Goal: Information Seeking & Learning: Learn about a topic

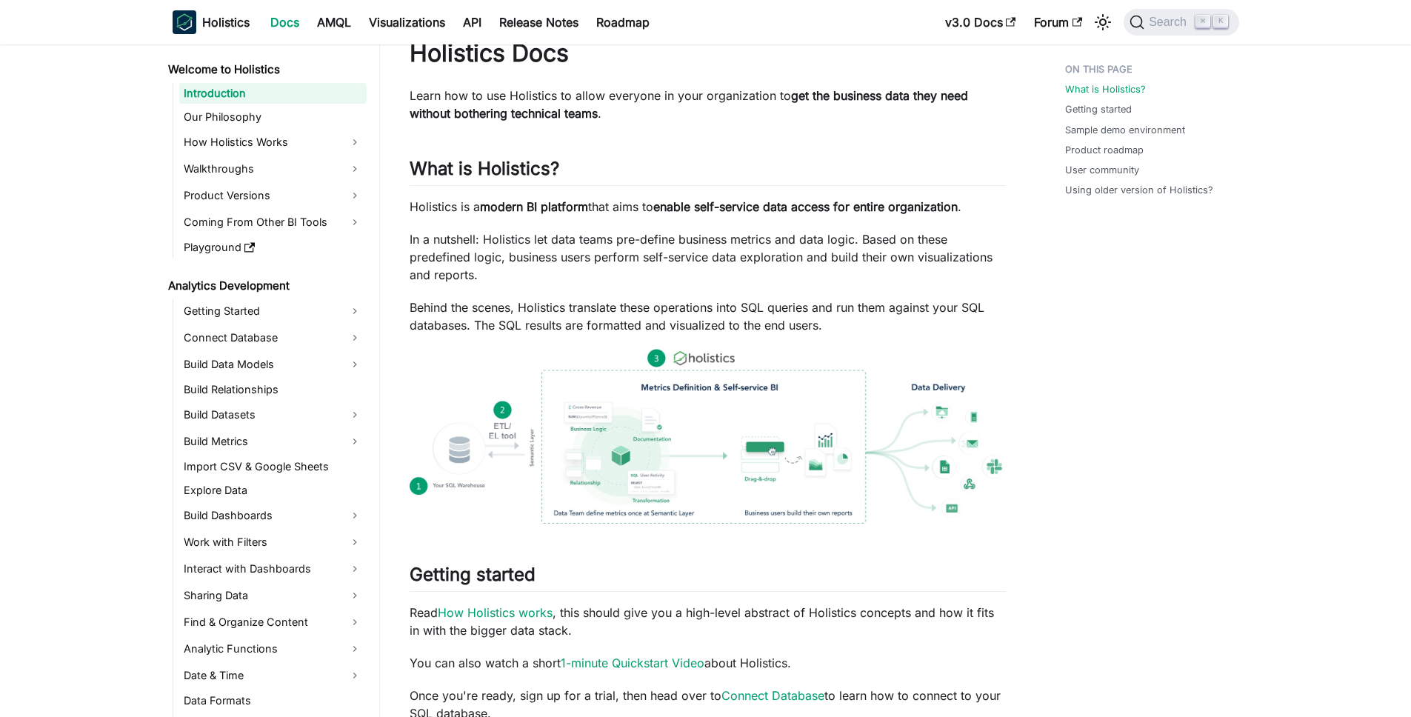
scroll to position [132, 0]
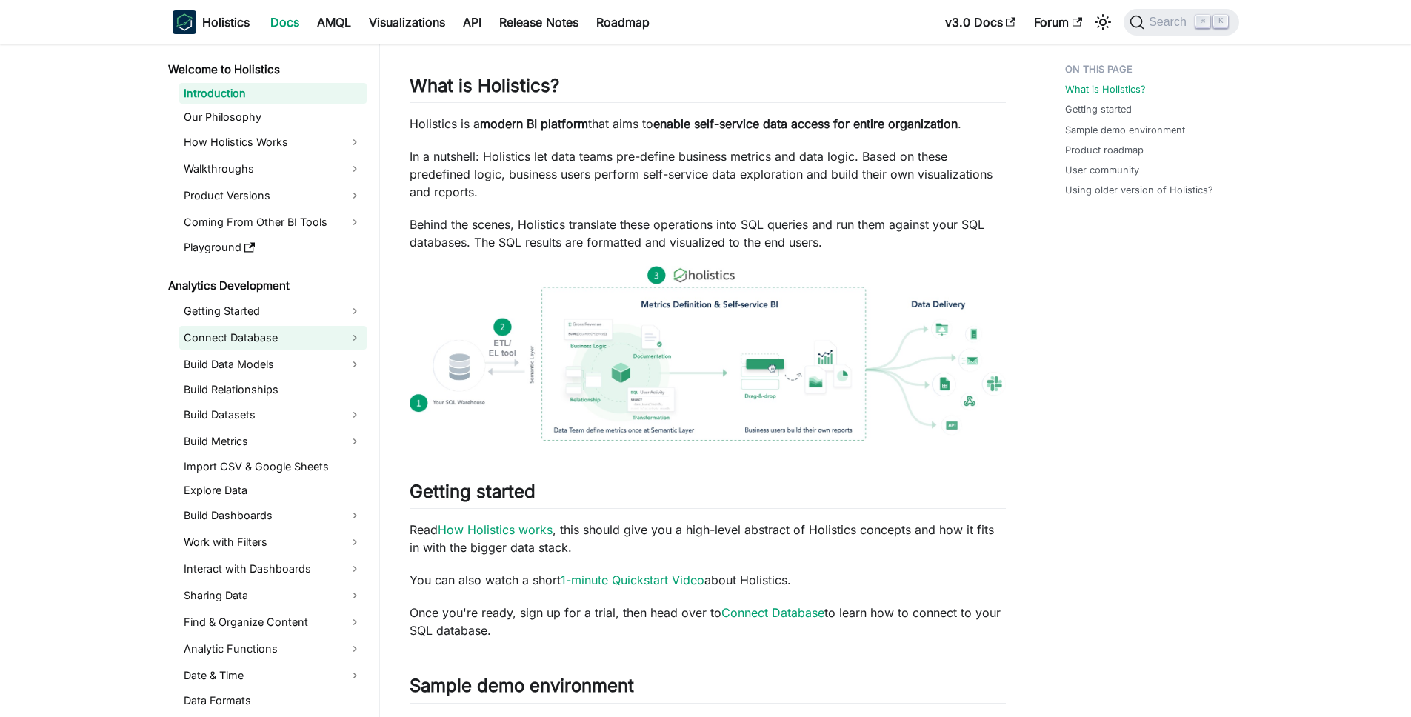
click at [304, 337] on link "Connect Database" at bounding box center [272, 338] width 187 height 24
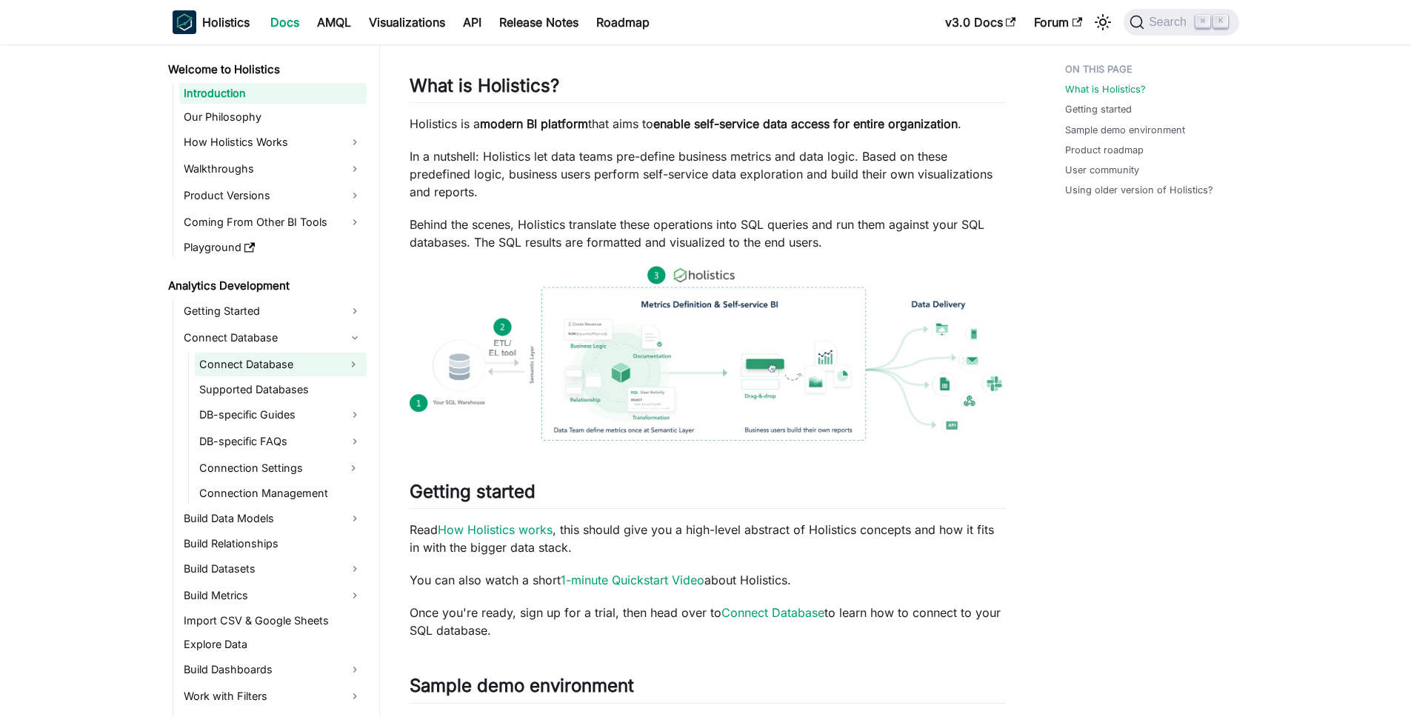
click at [255, 358] on link "Connect Database" at bounding box center [267, 364] width 145 height 24
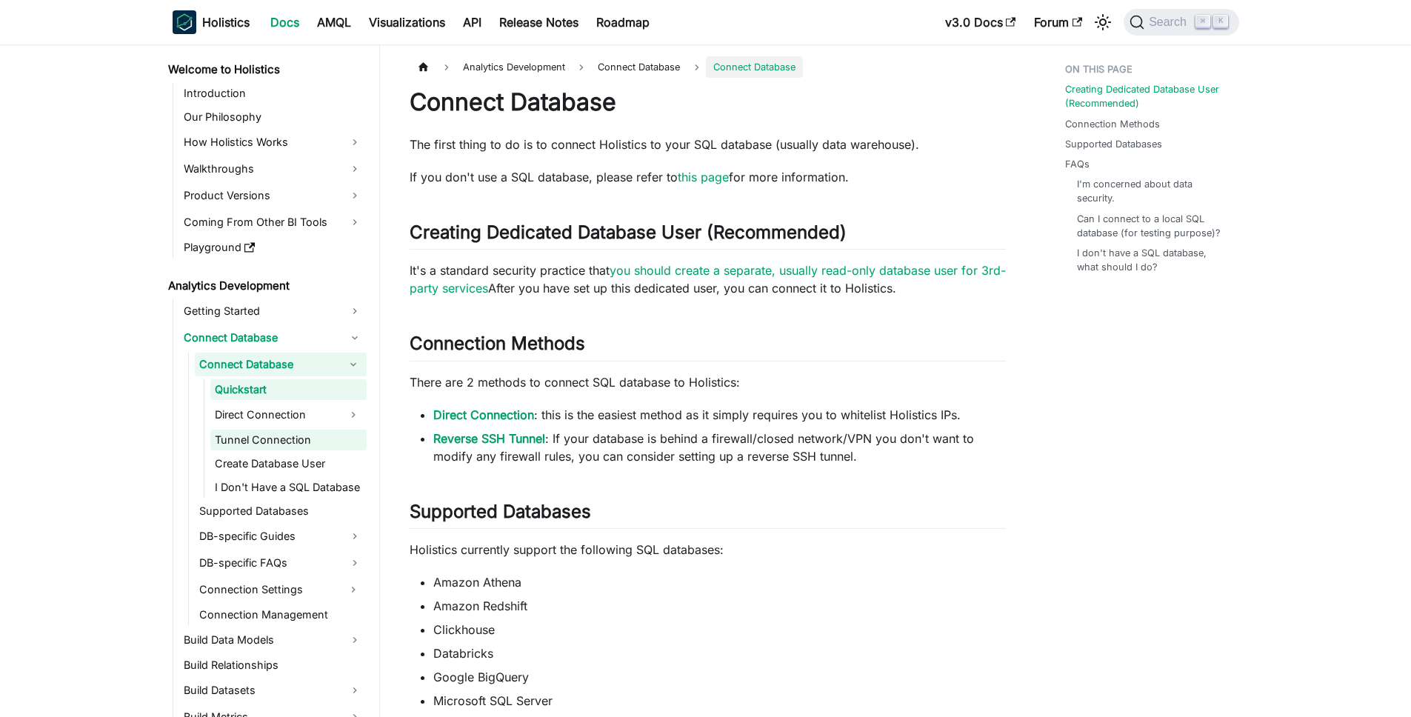
click at [292, 437] on link "Tunnel Connection" at bounding box center [288, 440] width 156 height 21
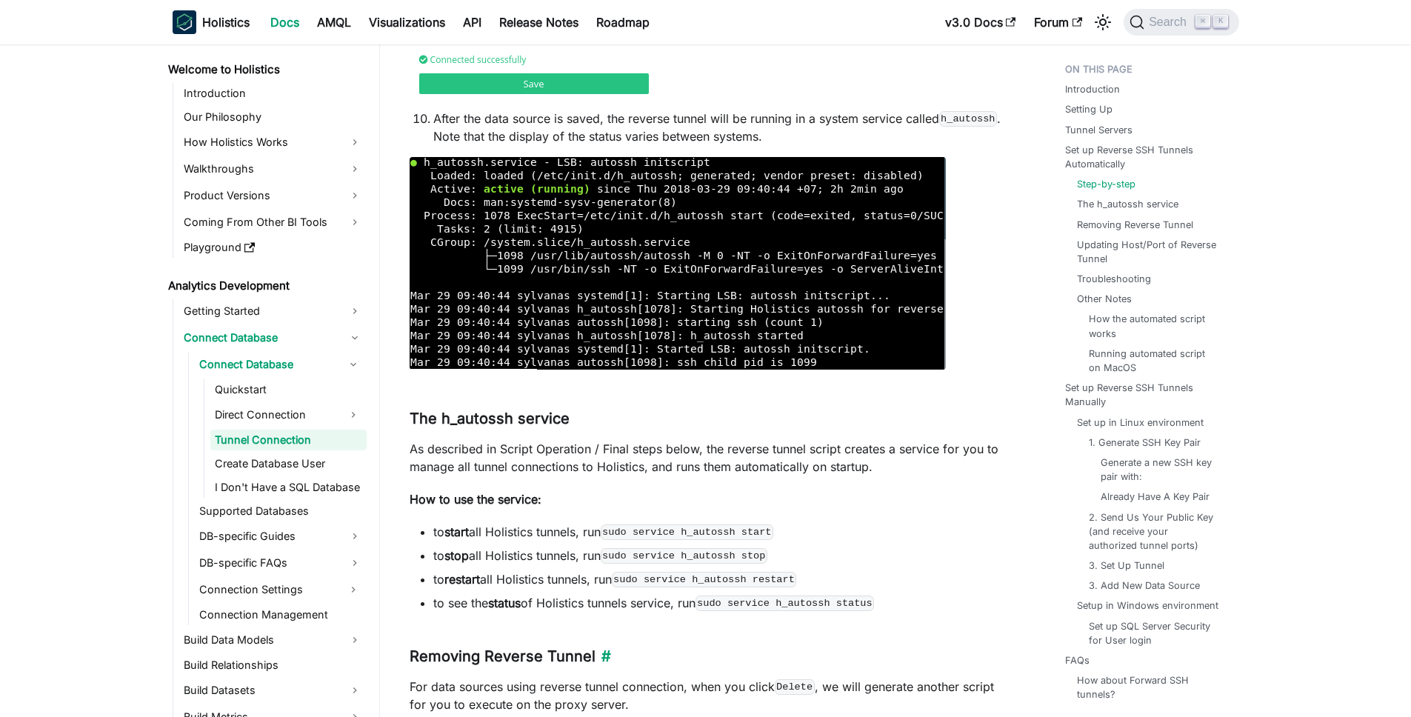
scroll to position [2482, 0]
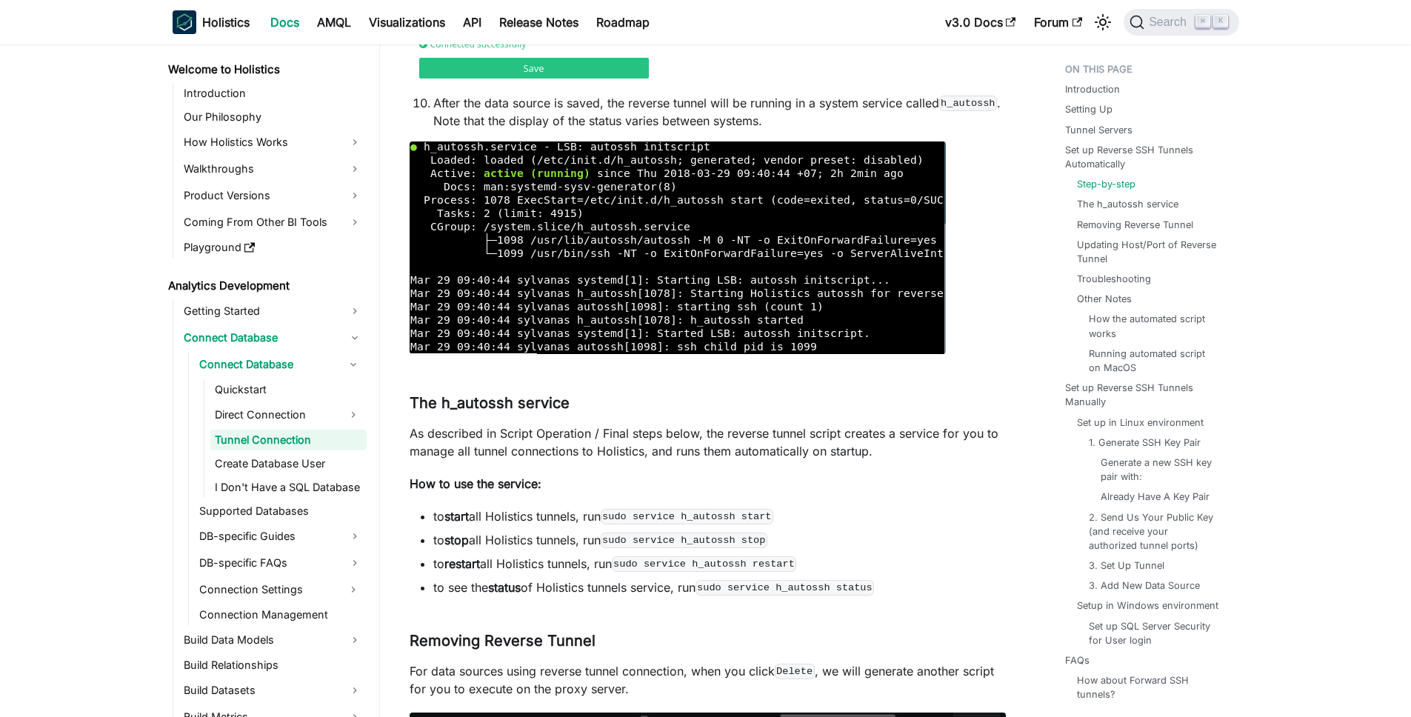
click at [755, 481] on p "How to use the service:" at bounding box center [708, 484] width 596 height 18
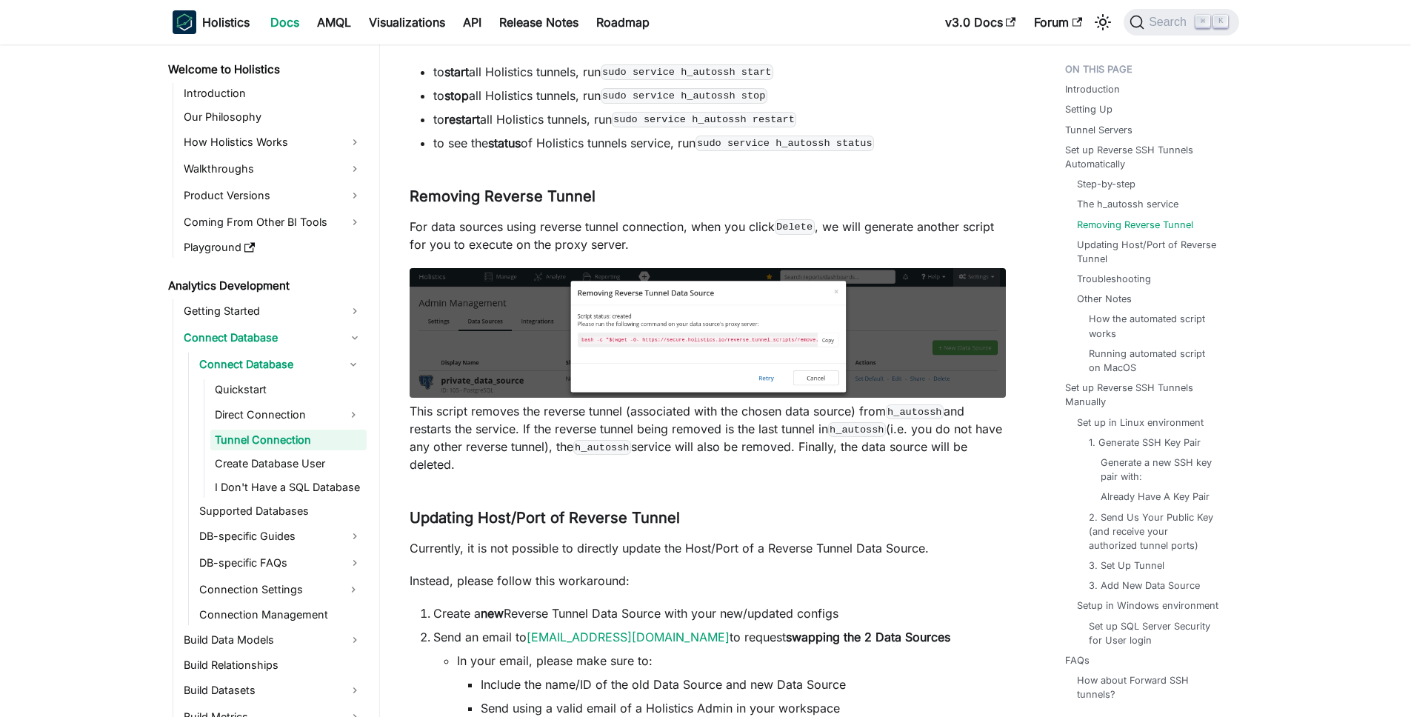
scroll to position [2926, 0]
click at [497, 127] on li "to restart all Holistics tunnels, run sudo service h_autossh restart" at bounding box center [719, 119] width 572 height 18
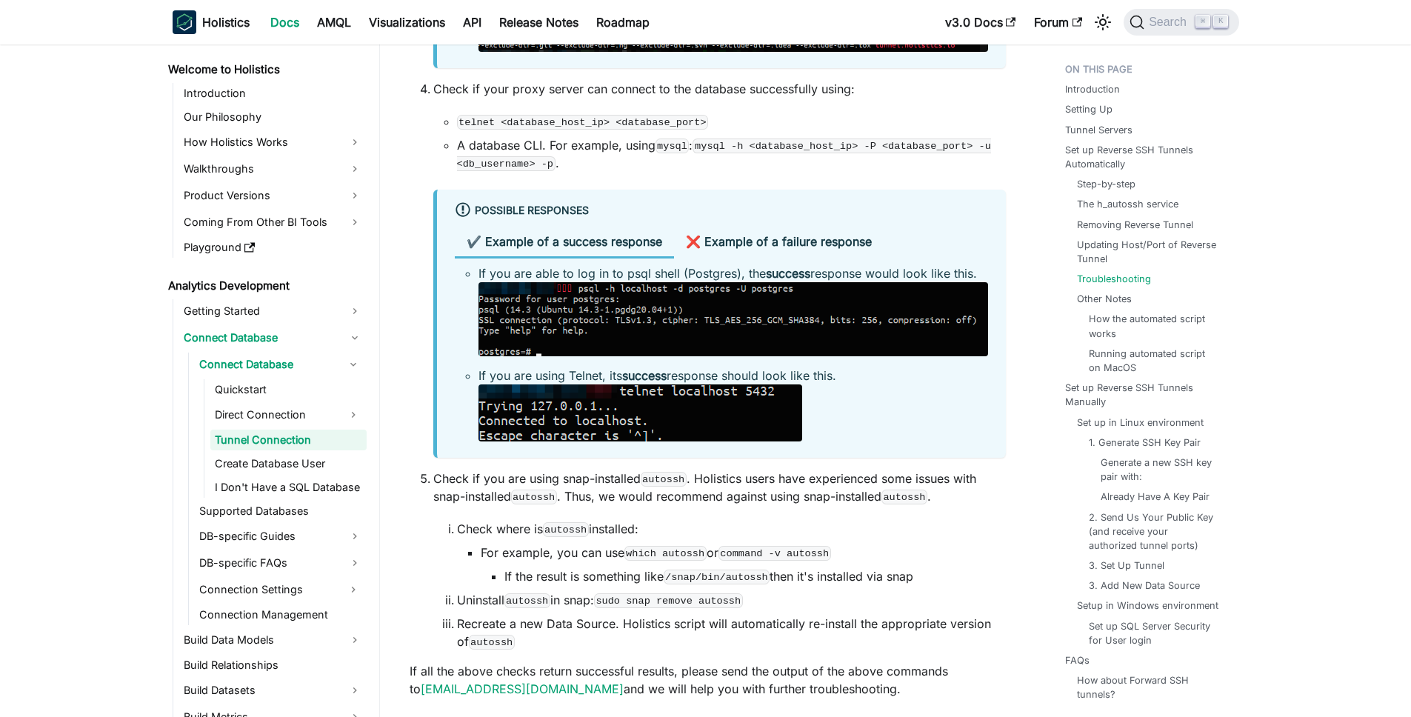
scroll to position [4921, 0]
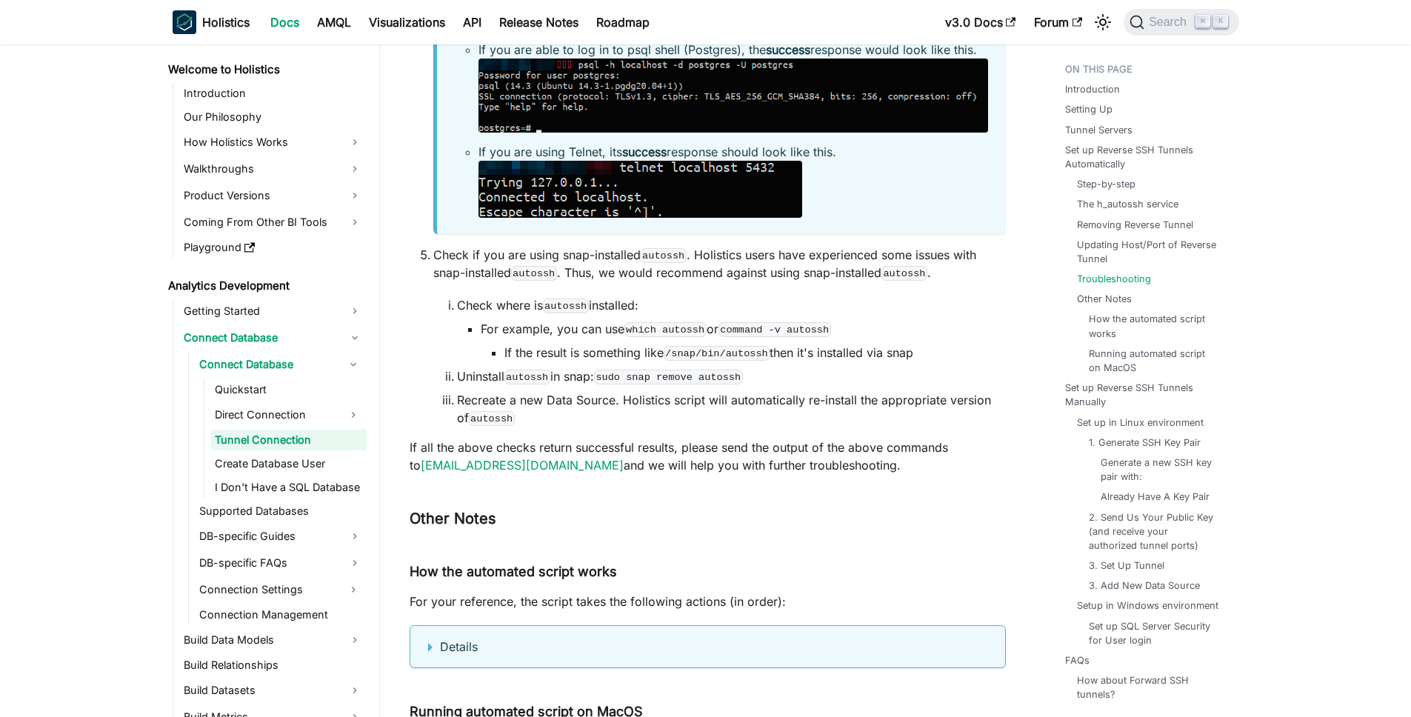
click at [669, 281] on p "Check if you are using snap-installed autossh . Holistics users have experience…" at bounding box center [719, 264] width 572 height 36
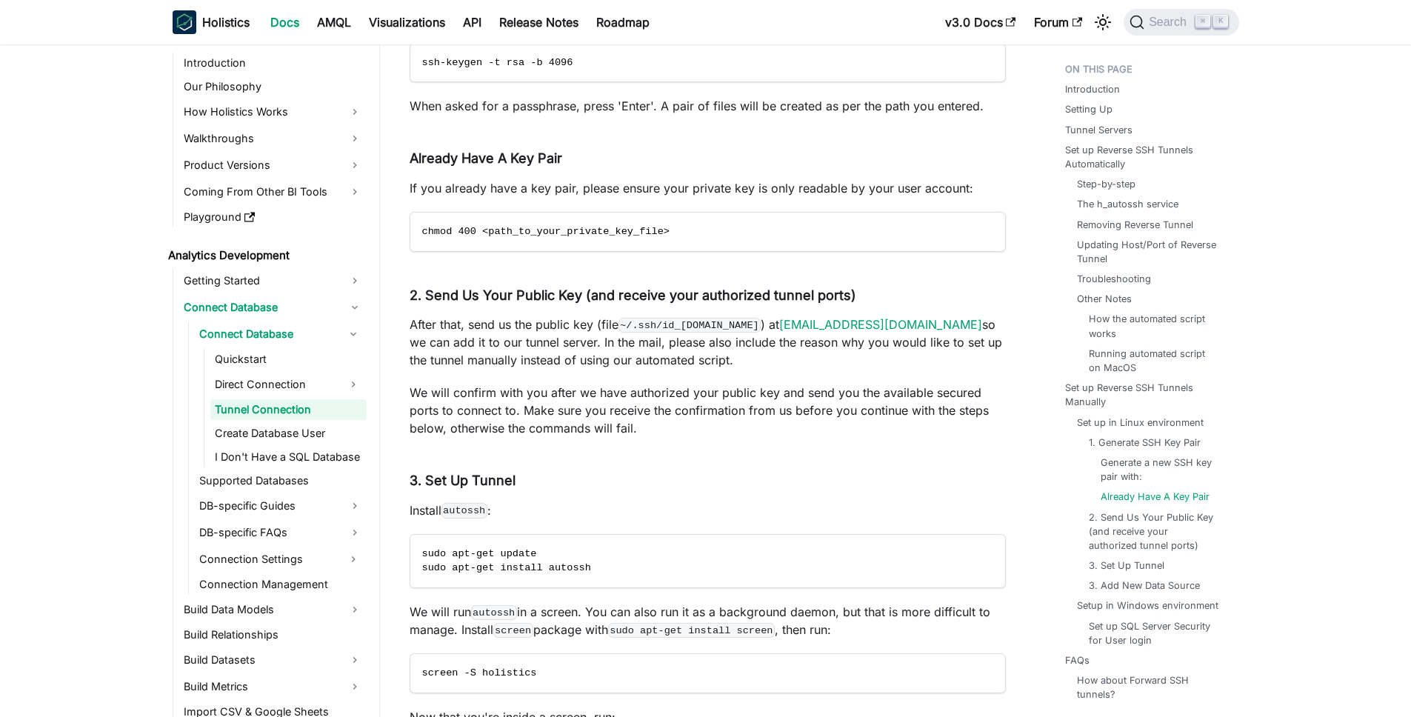
scroll to position [0, 0]
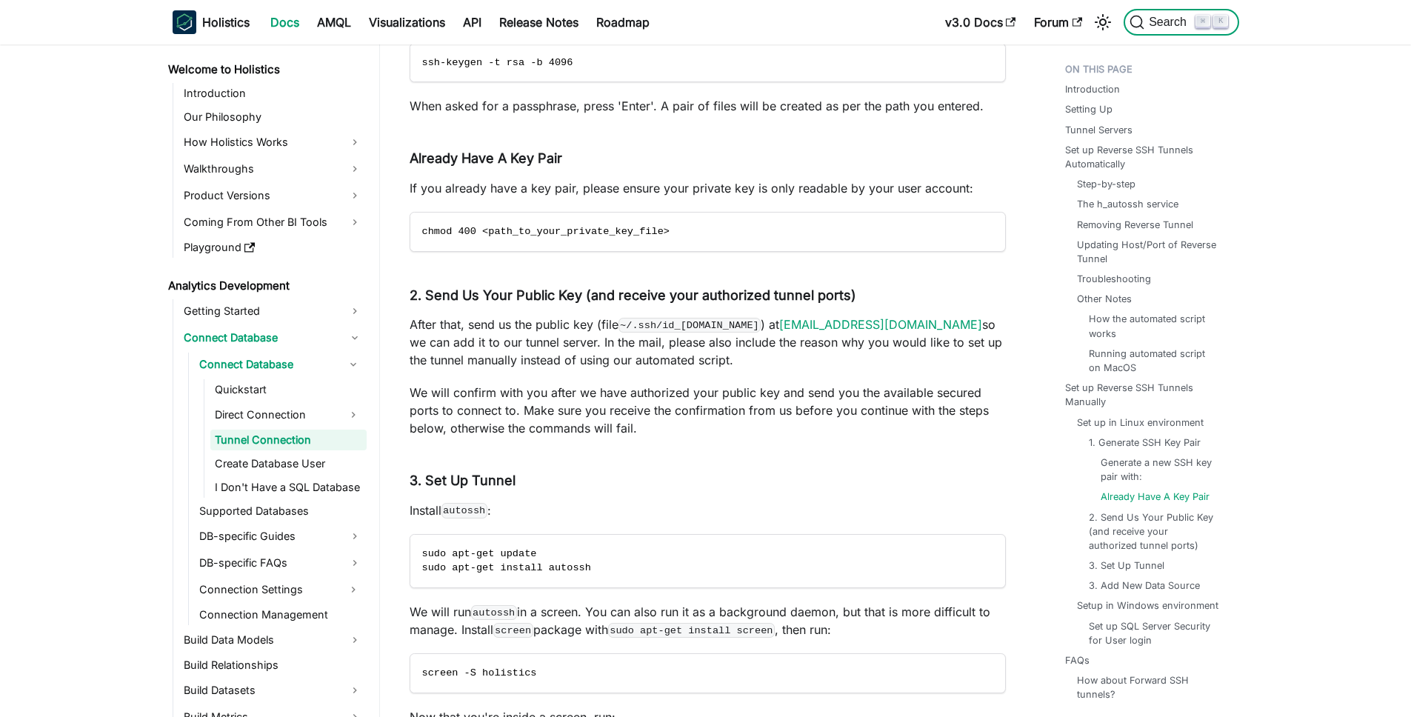
click at [1171, 25] on span "Search" at bounding box center [1169, 22] width 51 height 13
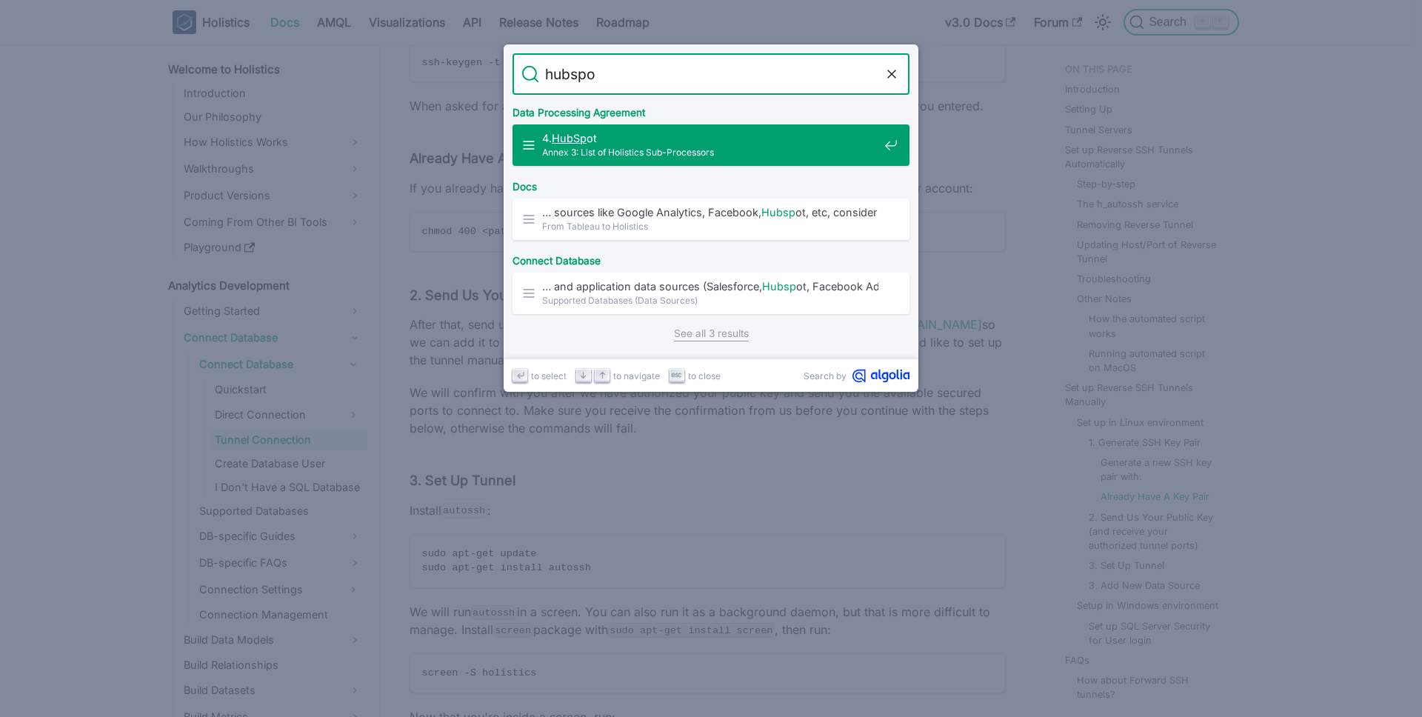
type input "hubspot"
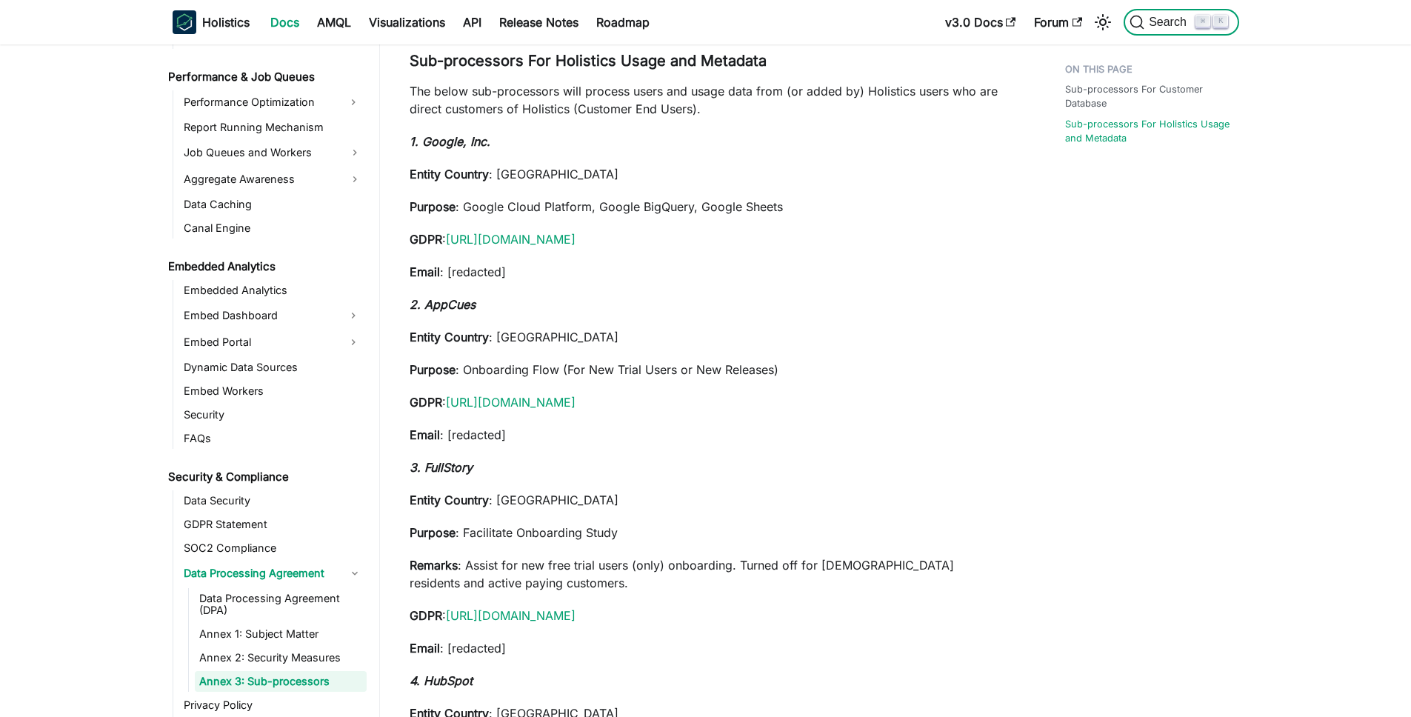
scroll to position [1636, 0]
click at [1177, 19] on span "Search" at bounding box center [1169, 22] width 51 height 13
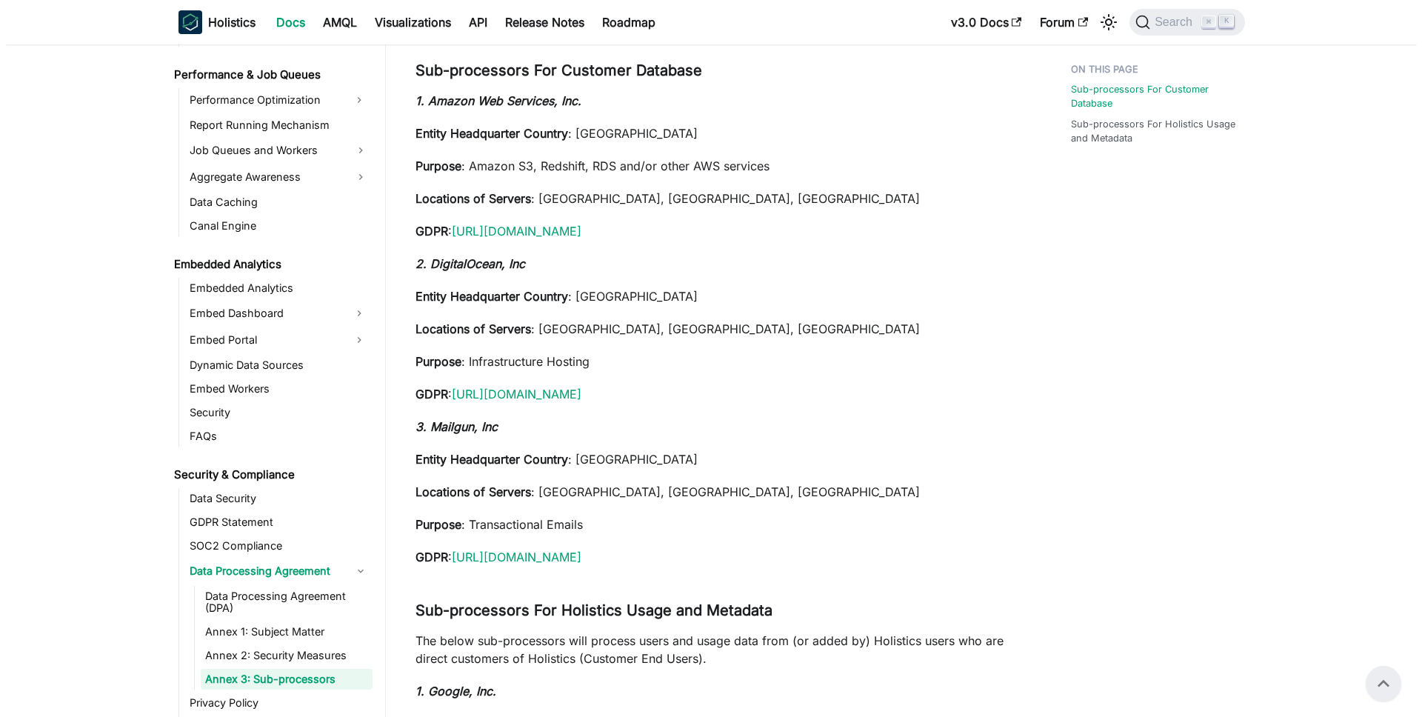
scroll to position [0, 0]
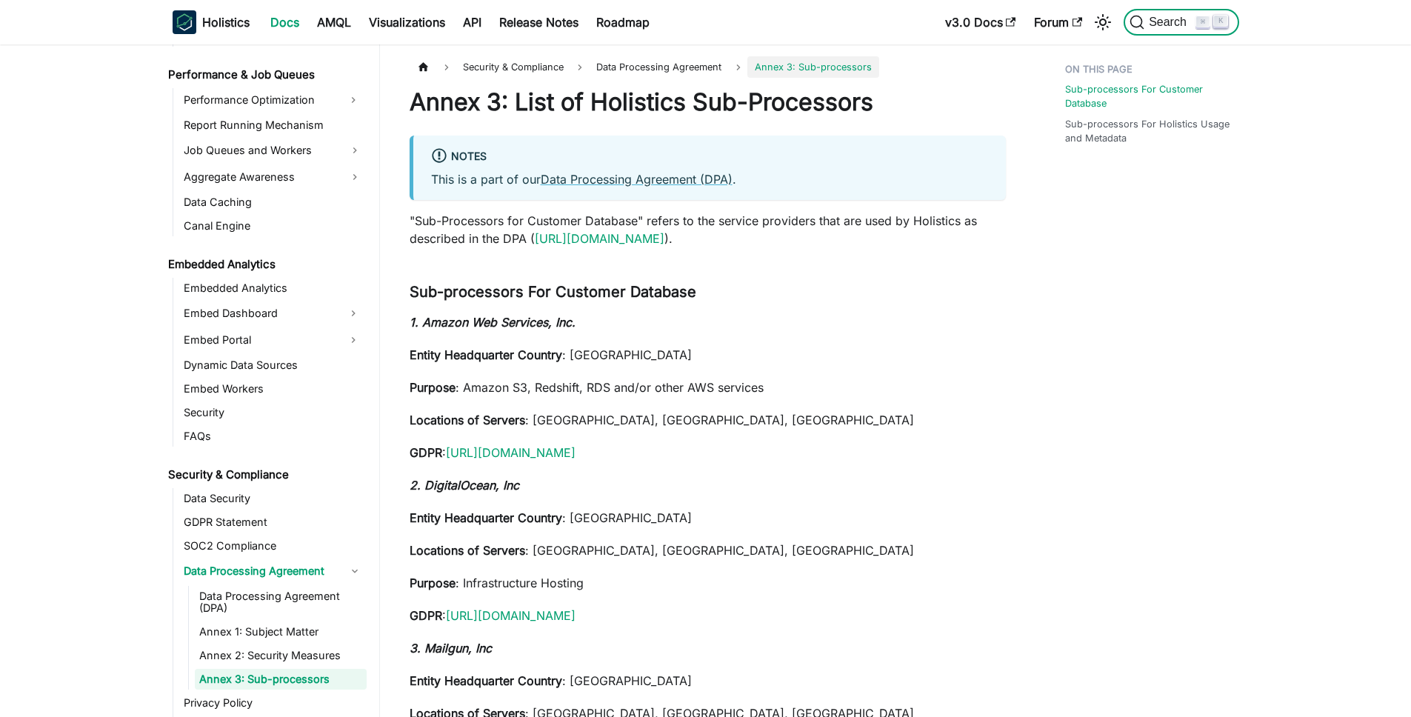
click at [1176, 21] on span "Search" at bounding box center [1169, 22] width 51 height 13
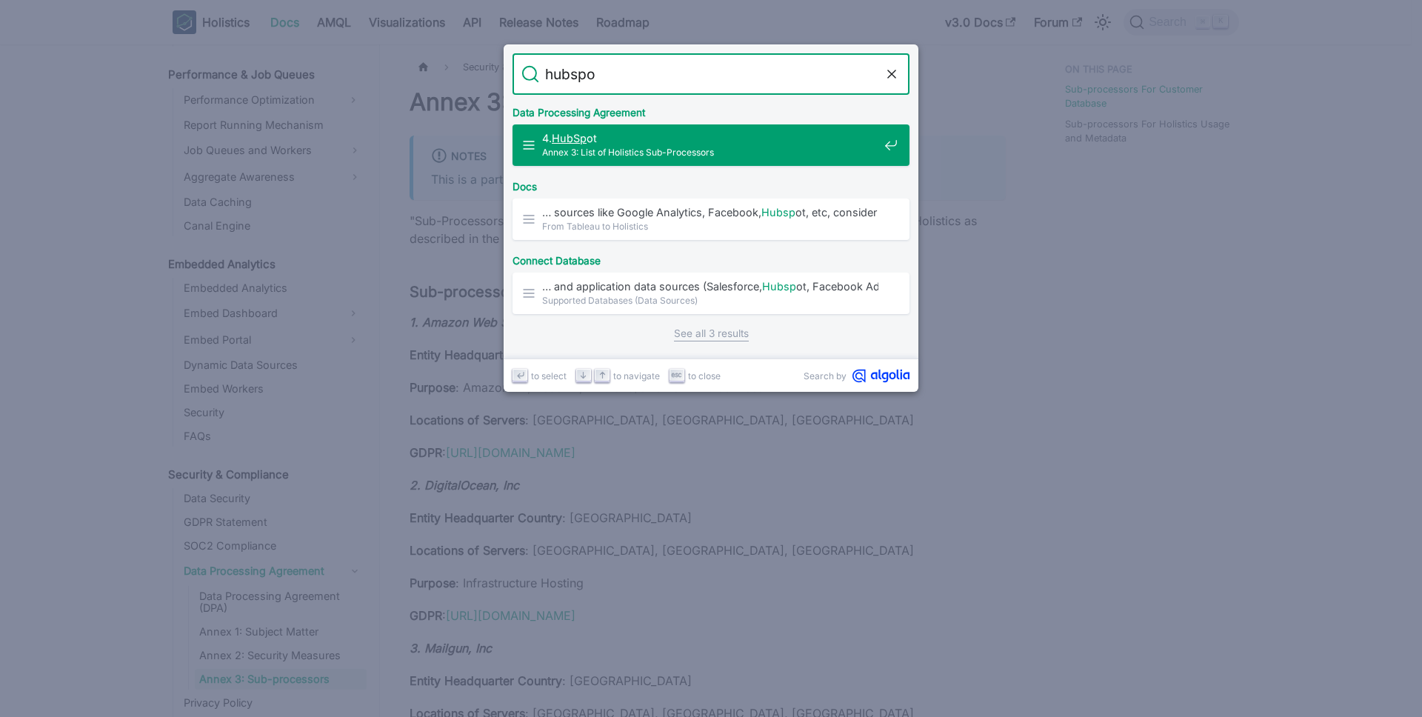
type input "hubspot"
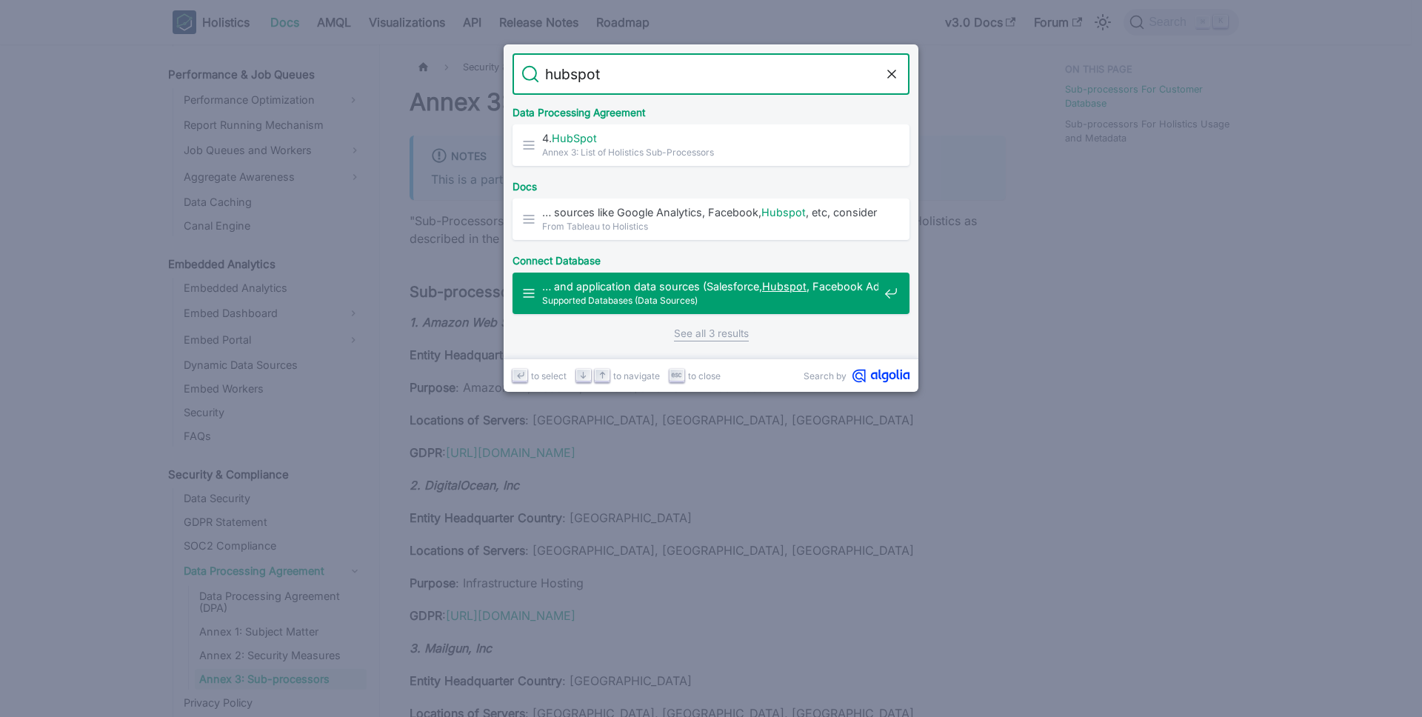
click at [665, 284] on span "… and application data sources (Salesforce, Hubspot , Facebook Ads), we recomme…" at bounding box center [710, 286] width 336 height 14
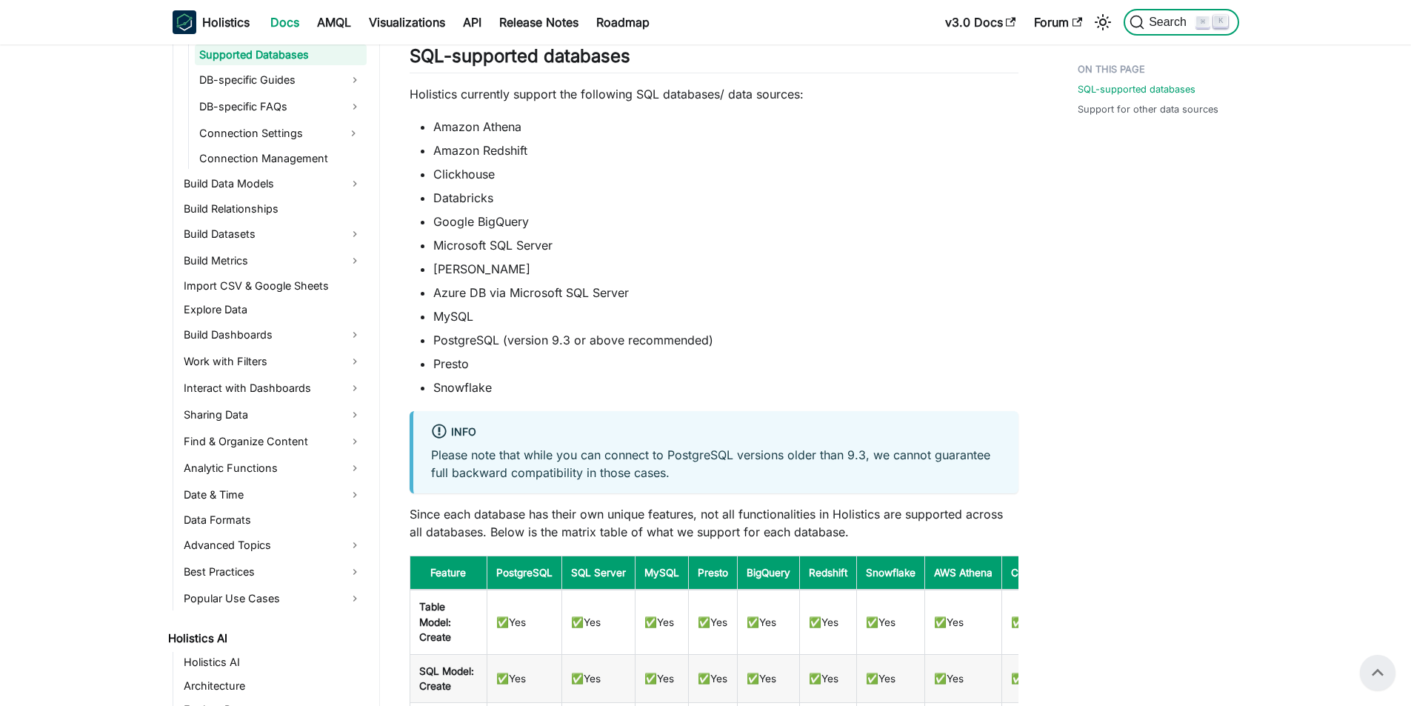
scroll to position [88, 0]
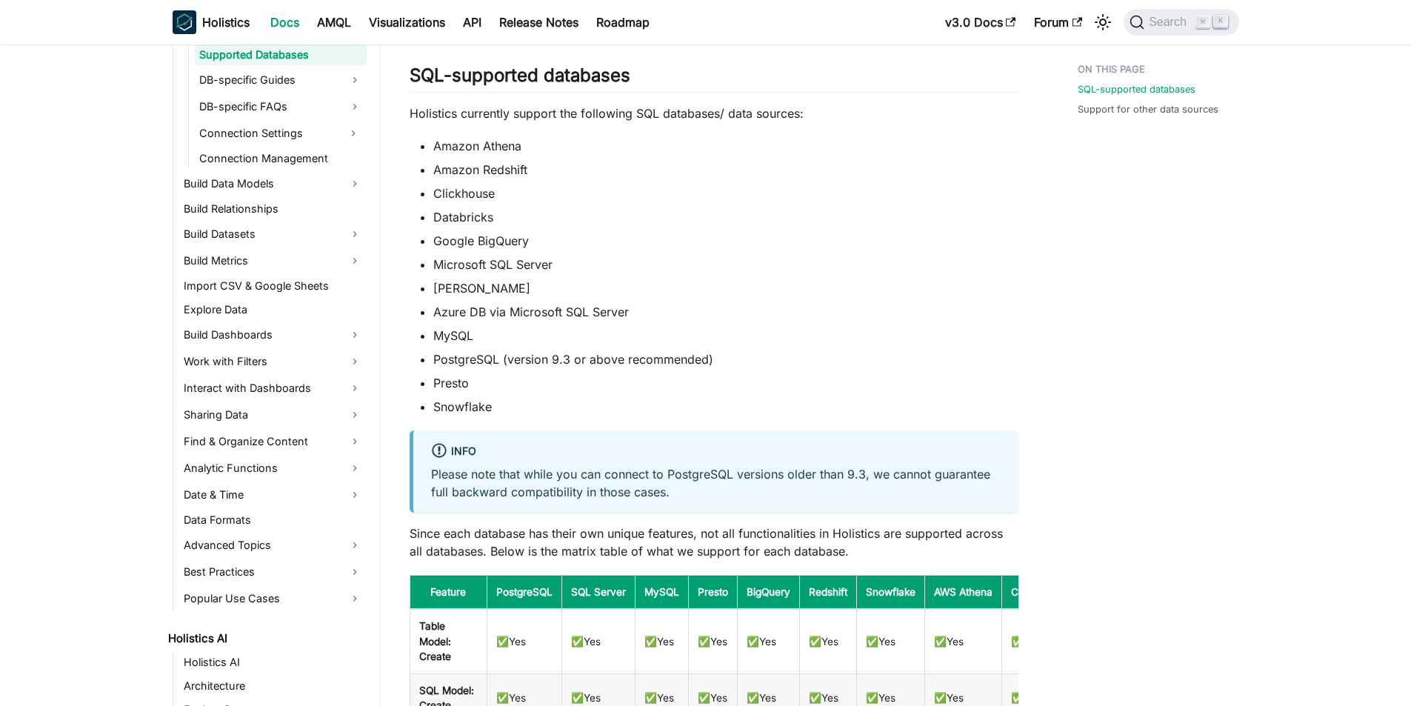
click at [1106, 395] on div "SQL-supported databases Support for other data sources" at bounding box center [1159, 568] width 223 height 1201
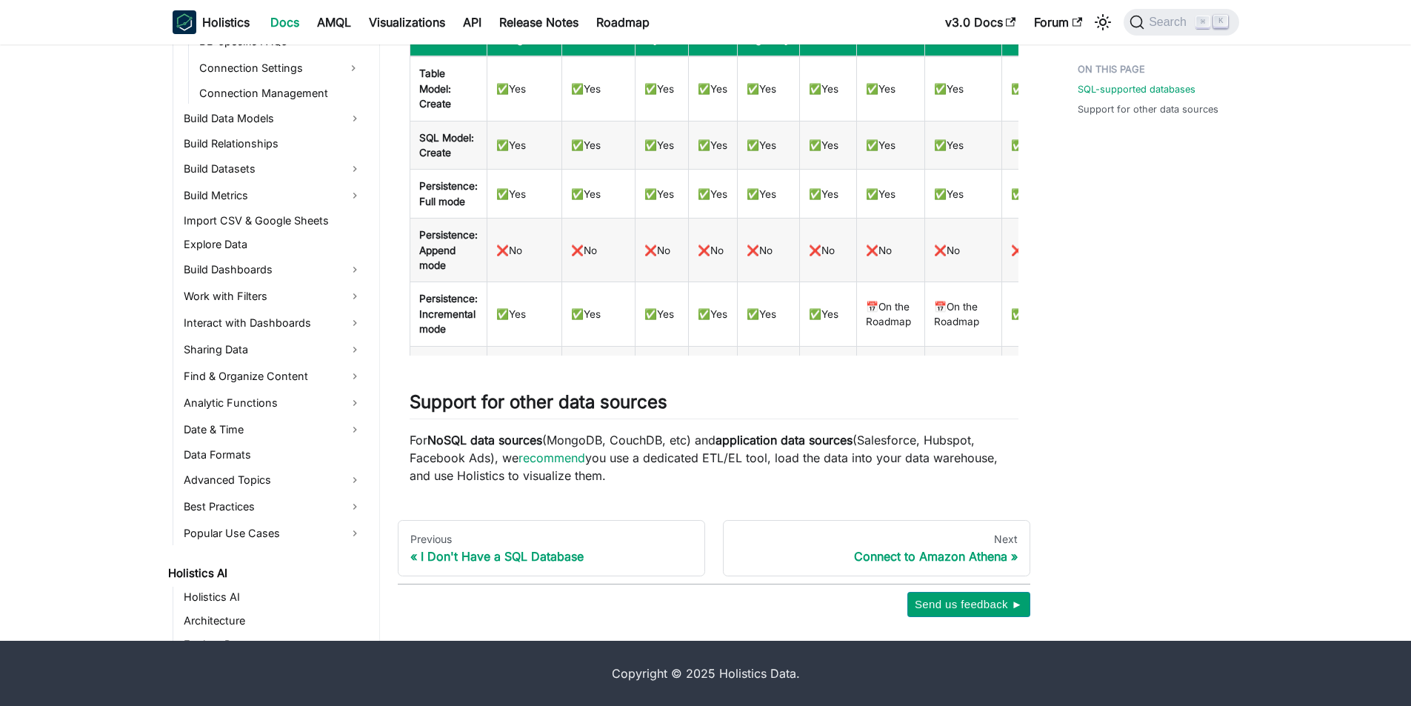
click at [715, 452] on p "For NoSQL data sources (MongoDB, CouchDB, etc) and application data sources (Sa…" at bounding box center [714, 457] width 609 height 53
drag, startPoint x: 715, startPoint y: 452, endPoint x: 757, endPoint y: 458, distance: 42.6
click at [757, 458] on p "For NoSQL data sources (MongoDB, CouchDB, etc) and application data sources (Sa…" at bounding box center [714, 457] width 609 height 53
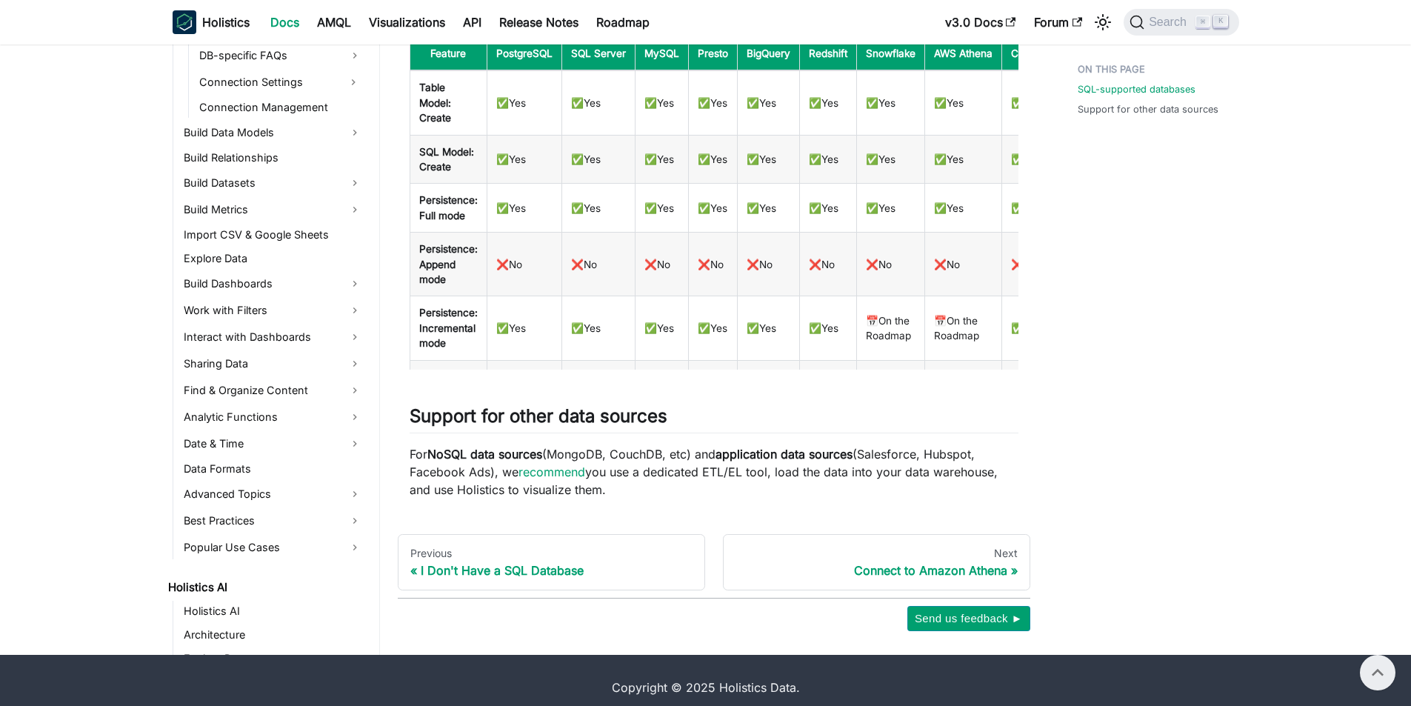
scroll to position [552, 0]
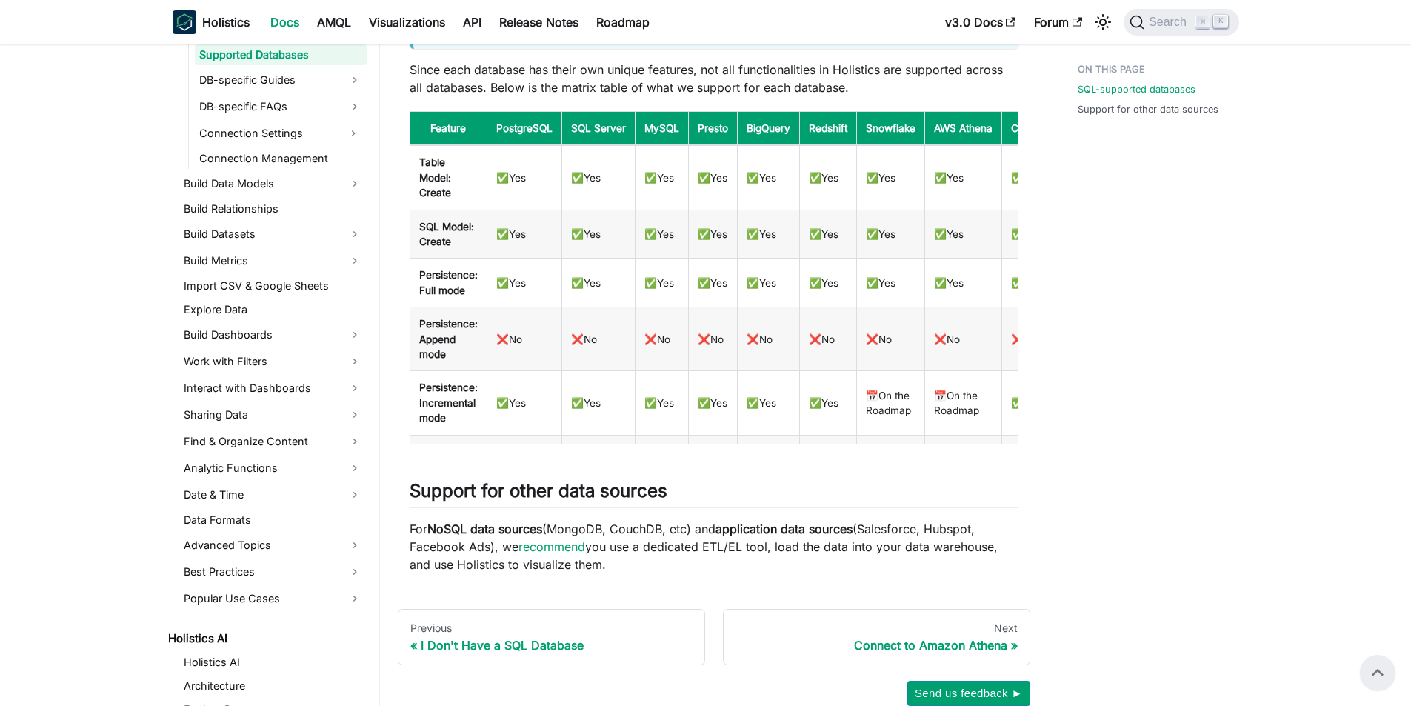
click at [1112, 492] on div "SQL-supported databases Support for other data sources" at bounding box center [1159, 105] width 223 height 1201
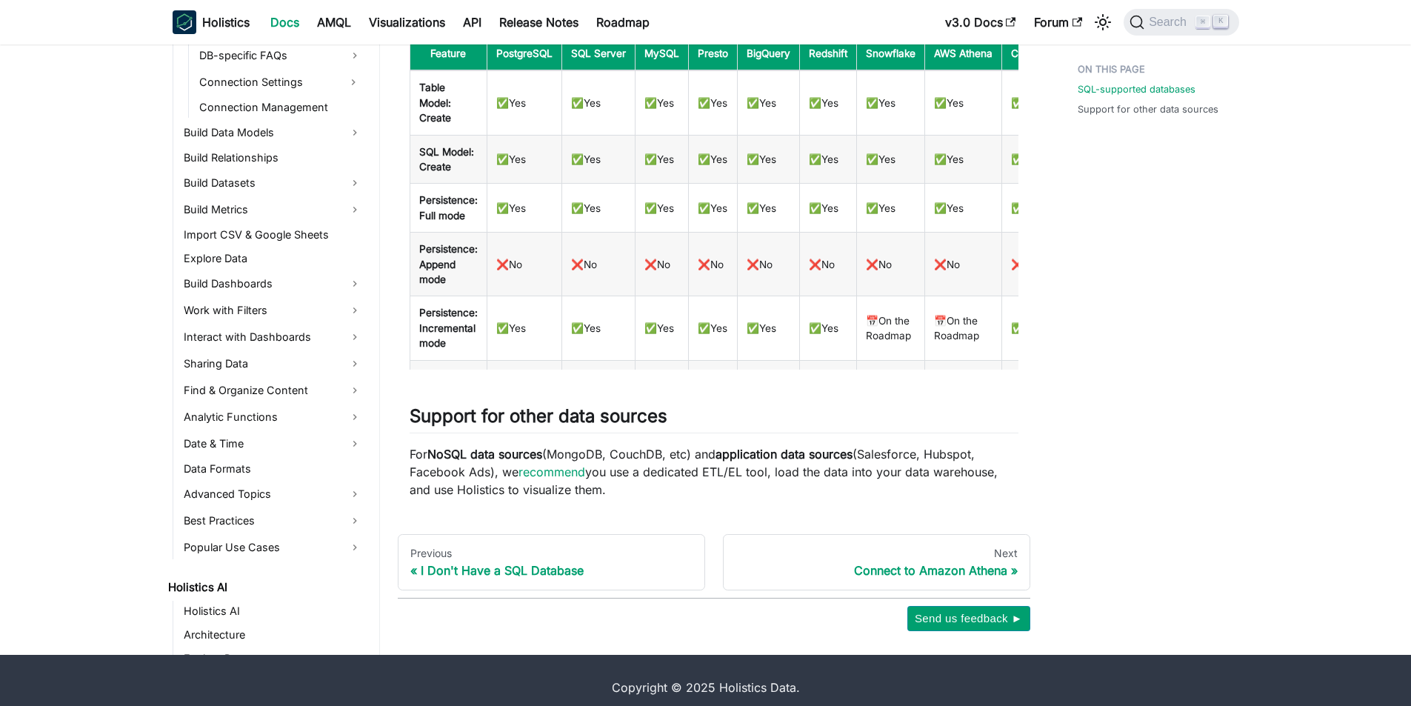
scroll to position [630, 0]
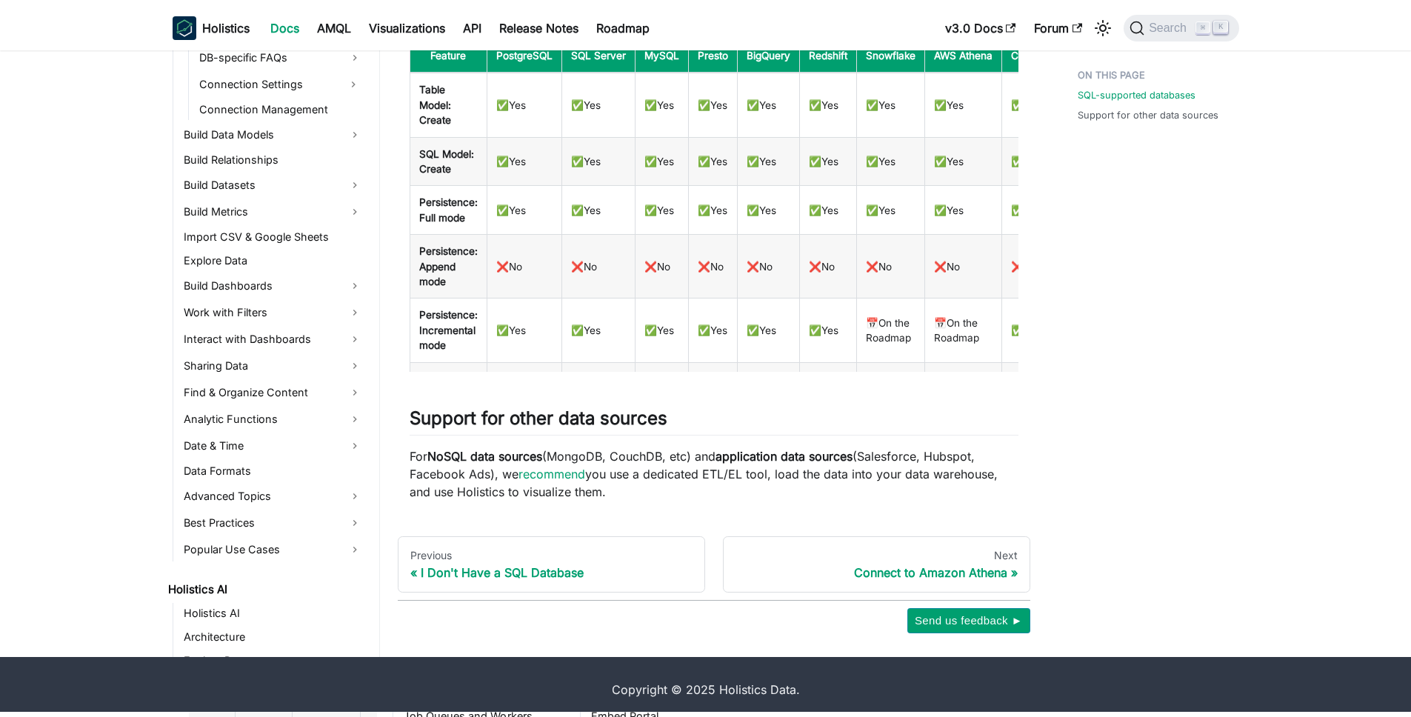
scroll to position [771, 0]
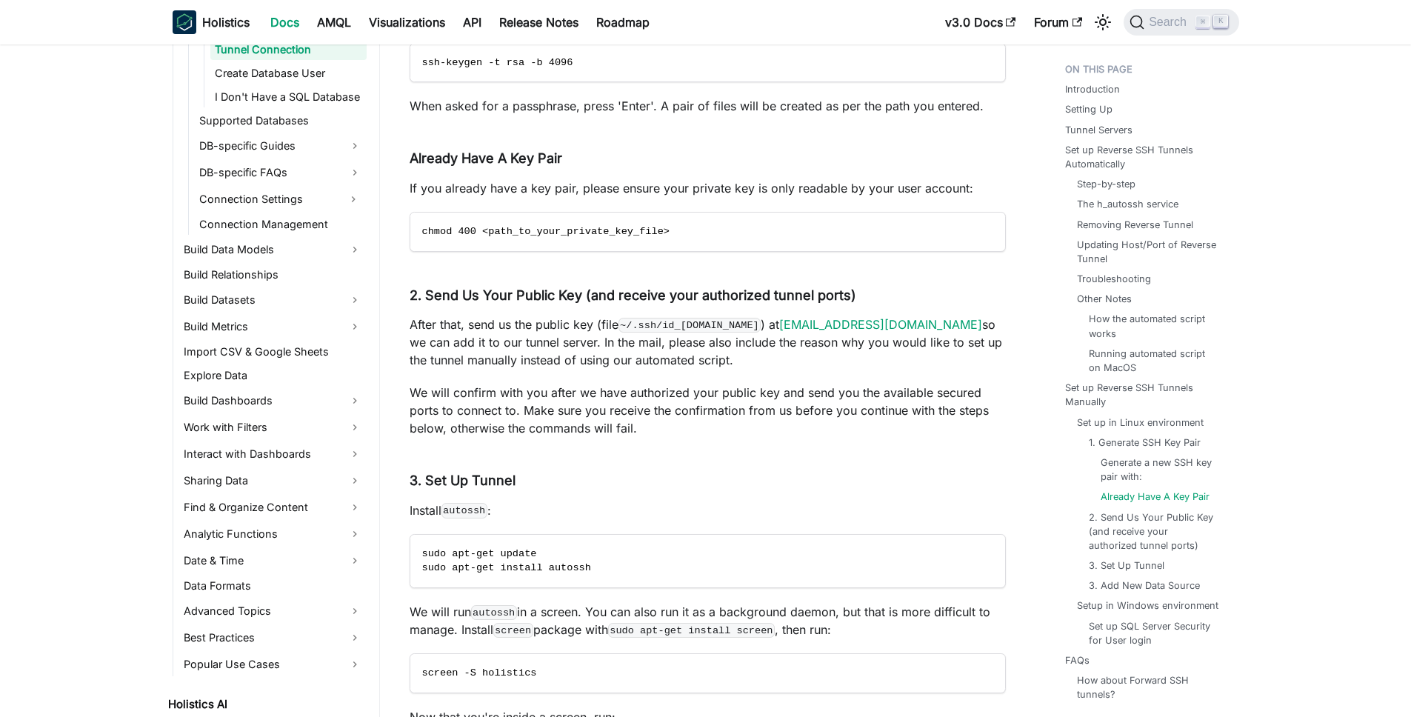
scroll to position [385, 0]
